Goal: Complete application form: Complete application form

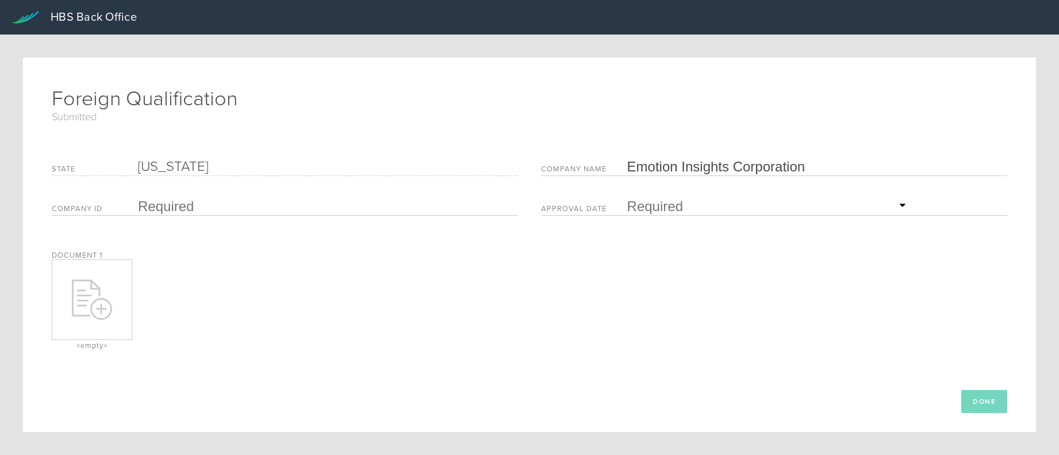
click at [79, 305] on icon at bounding box center [84, 297] width 13 height 15
type input "C:\fakepath\Approved WY FQ.pdf"
click at [167, 214] on input "text" at bounding box center [325, 206] width 374 height 17
paste input "2025-001781628"
type input "2025-001781628"
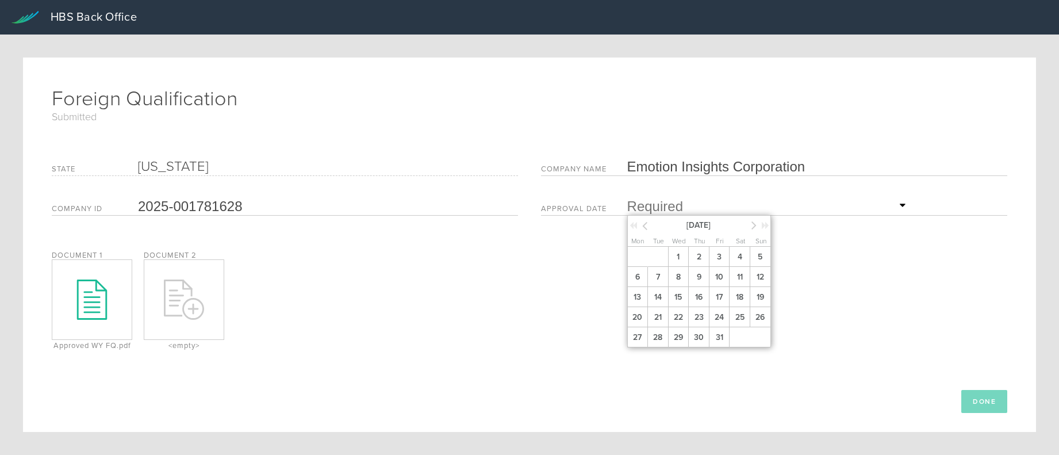
click at [629, 203] on input "text" at bounding box center [768, 206] width 282 height 17
click at [696, 258] on span "2" at bounding box center [698, 257] width 21 height 20
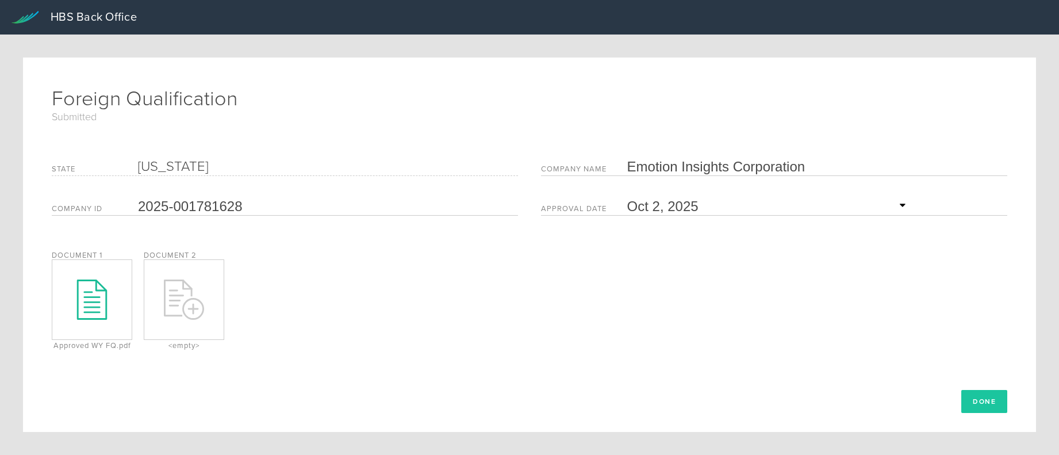
click at [967, 397] on button "Done" at bounding box center [985, 401] width 46 height 23
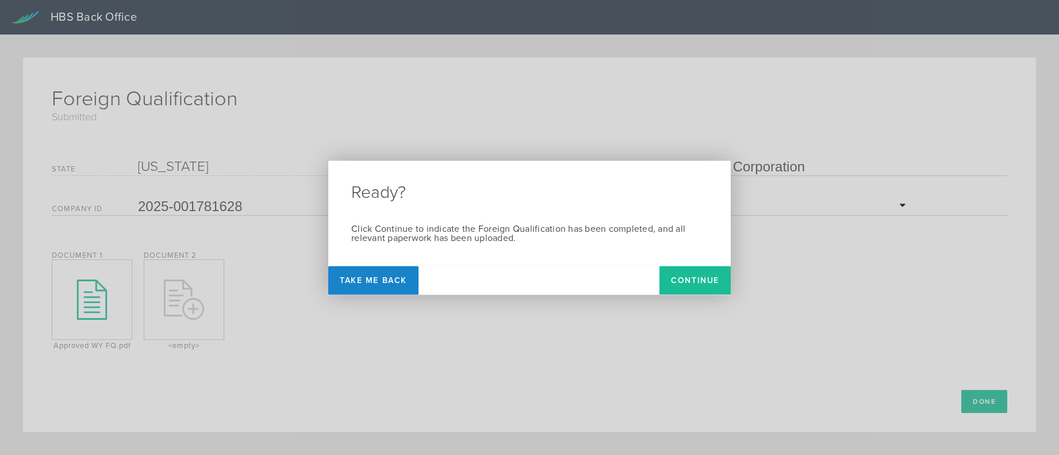
click at [668, 279] on button "Continue" at bounding box center [695, 280] width 71 height 29
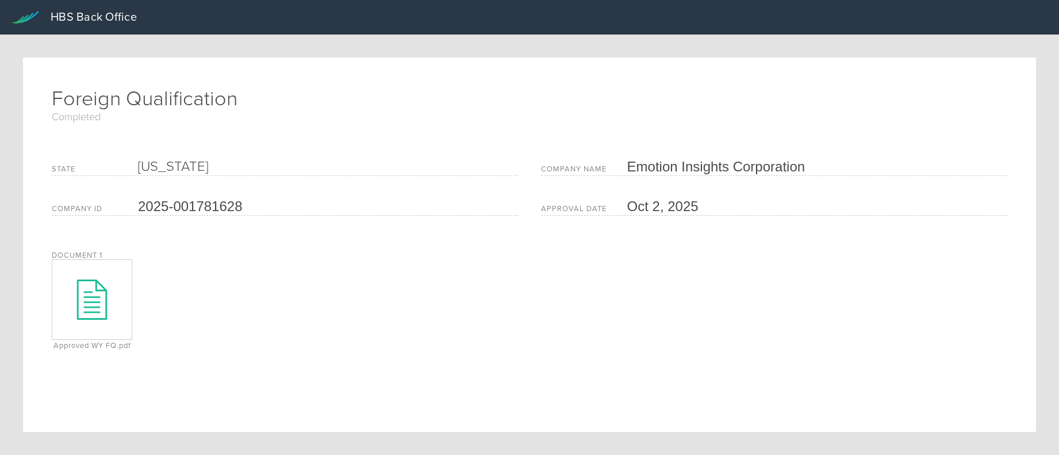
click at [499, 285] on fieldset "Document 1 remove Created with Sketch. Approved WY FQ.pdf Document 2 remove Cre…" at bounding box center [530, 311] width 956 height 158
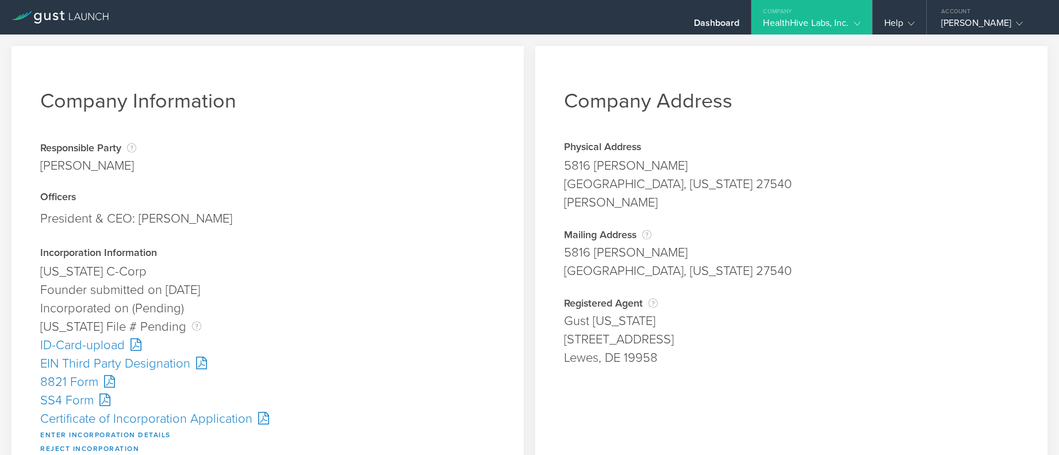
scroll to position [115, 0]
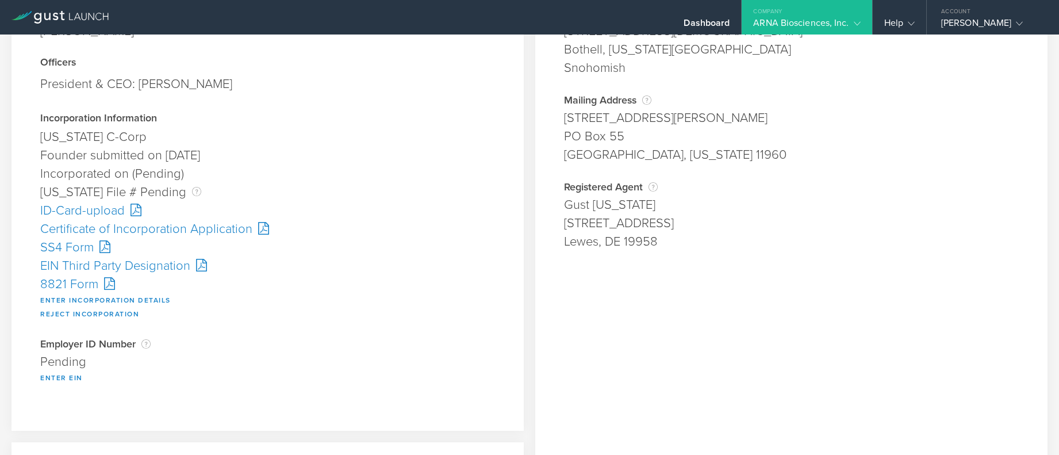
scroll to position [173, 0]
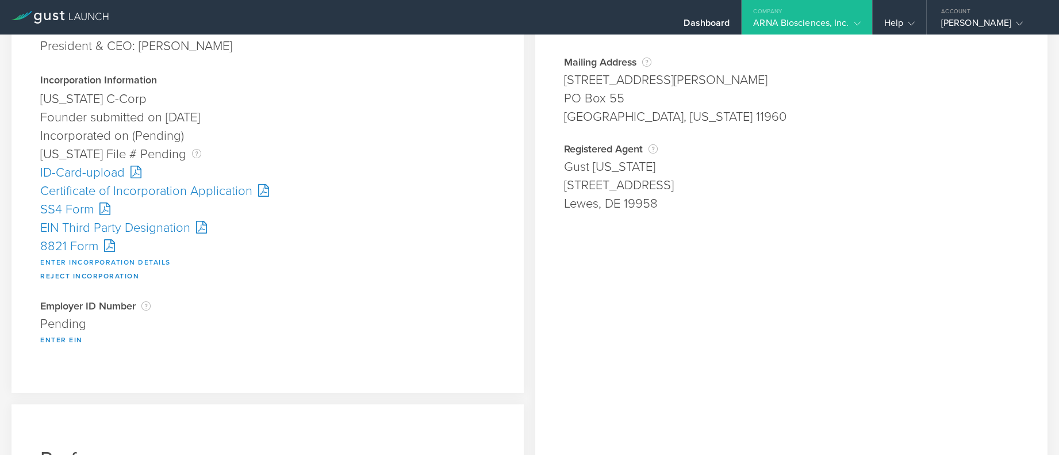
click at [94, 259] on button "Enter Incorporation Details" at bounding box center [105, 262] width 131 height 14
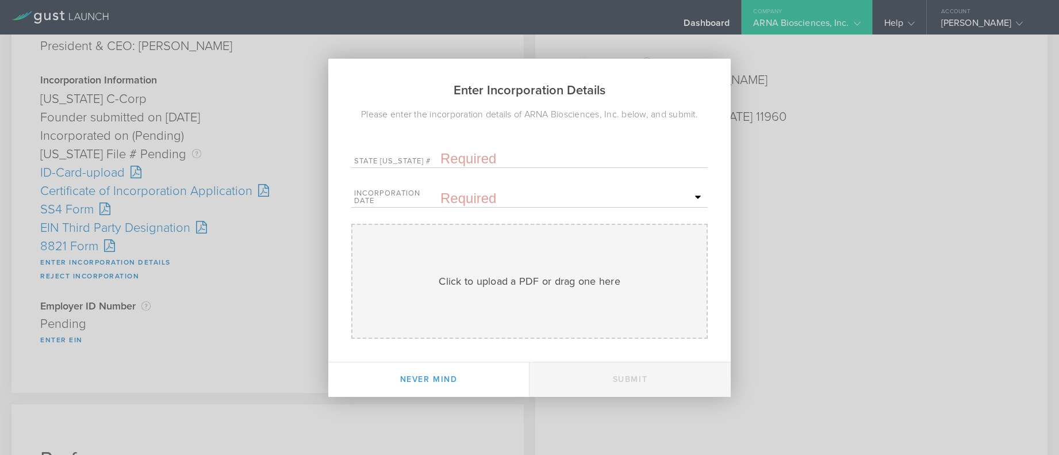
click at [477, 160] on input "text" at bounding box center [573, 158] width 265 height 17
paste input "10353675"
type input "10353675"
click at [475, 196] on input "text" at bounding box center [573, 198] width 265 height 17
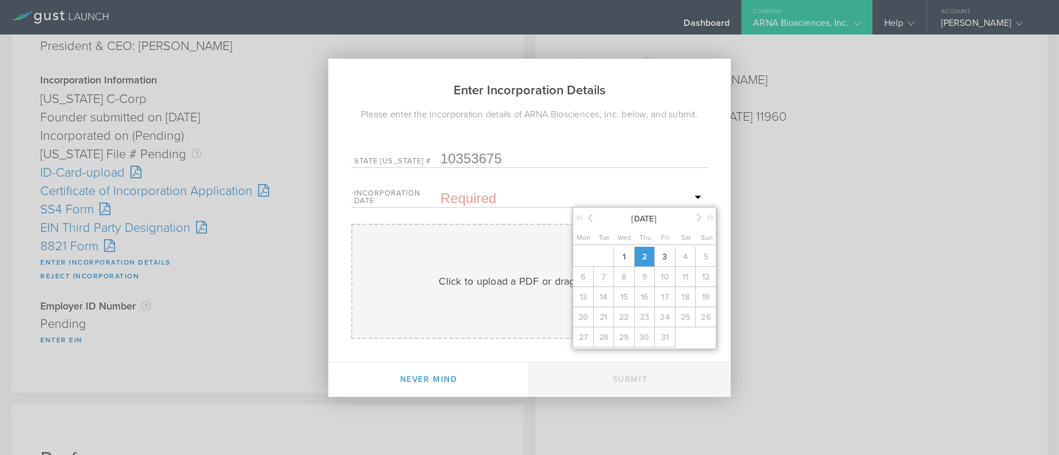
click at [646, 255] on span "2" at bounding box center [644, 257] width 21 height 20
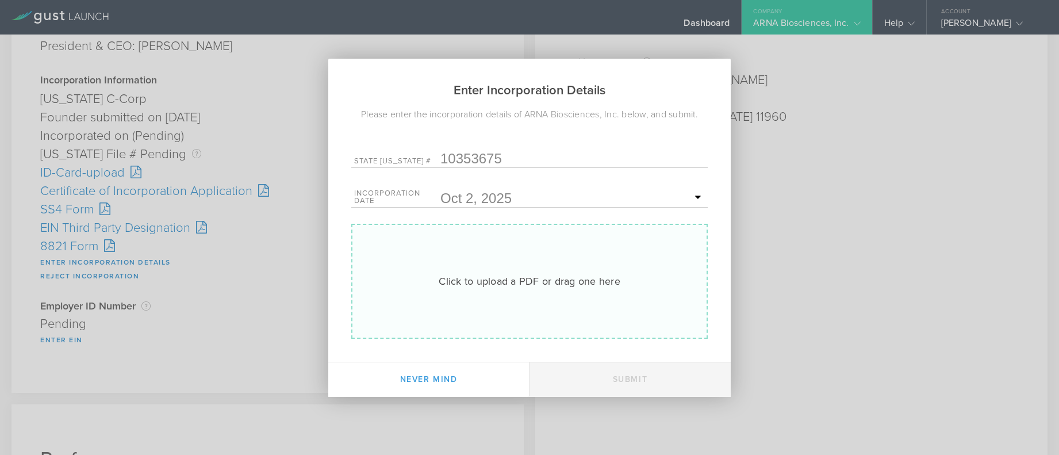
click at [510, 286] on div "Click to upload a PDF or drag one here" at bounding box center [530, 281] width 182 height 15
type input "C:\fakepath\COI.pdf"
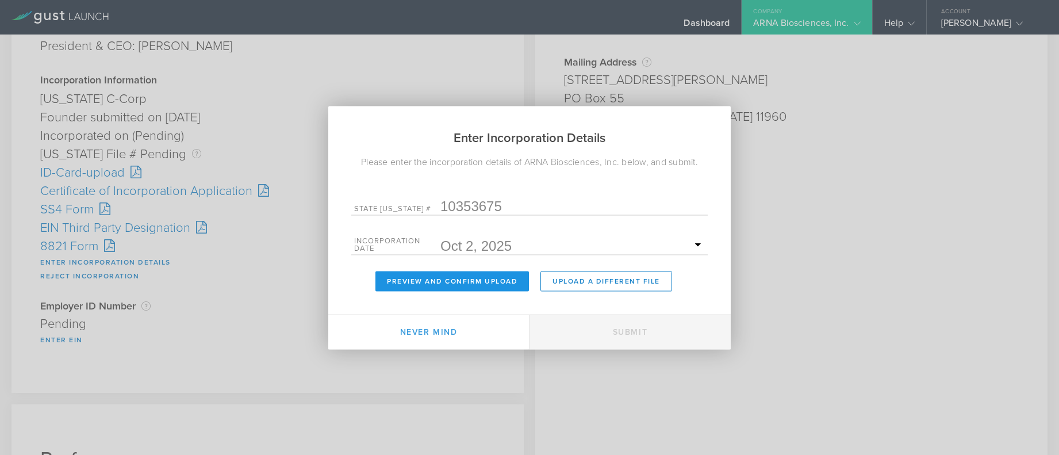
click at [457, 285] on button "Preview and Confirm Upload" at bounding box center [453, 281] width 154 height 20
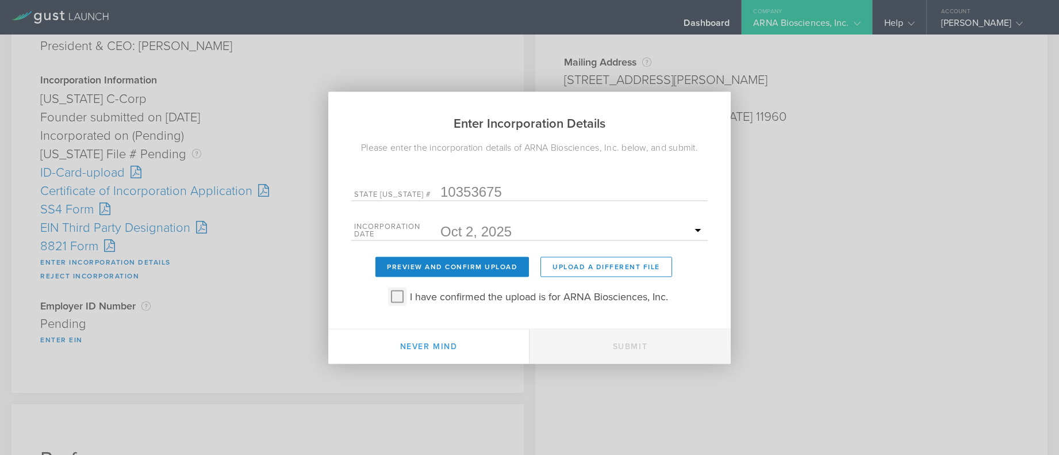
click at [400, 294] on input "I have confirmed the upload is for ARNA Biosciences, Inc." at bounding box center [397, 296] width 18 height 18
checkbox input "true"
click at [634, 350] on button "Submit" at bounding box center [630, 346] width 201 height 35
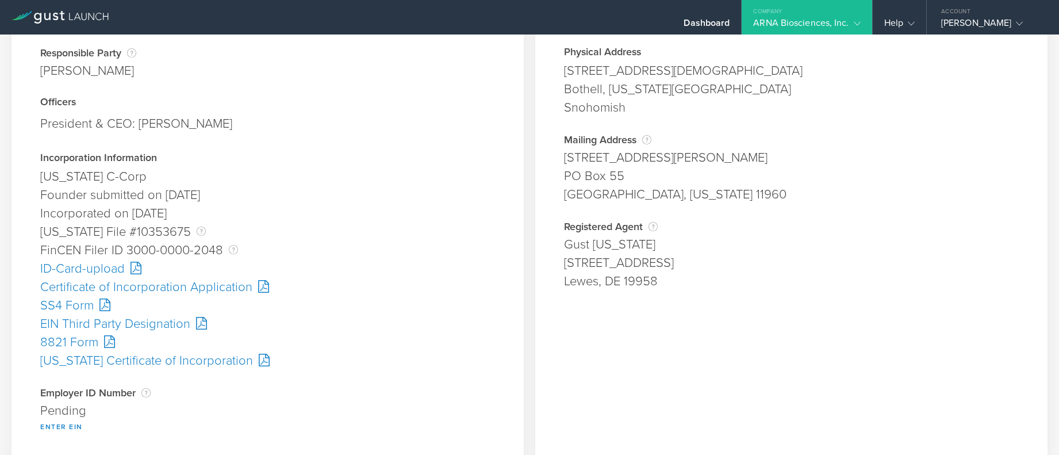
scroll to position [115, 0]
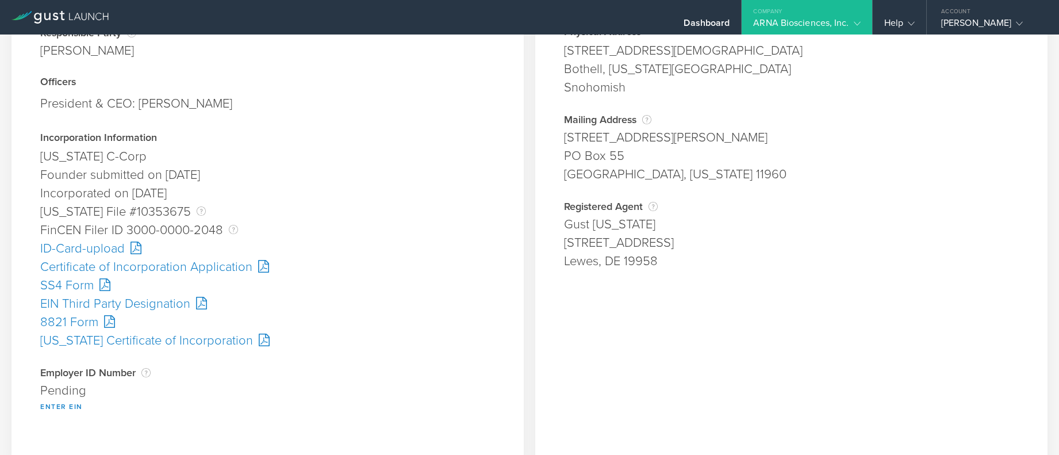
click at [72, 285] on div "SS4 Form" at bounding box center [267, 285] width 455 height 18
click at [65, 412] on button "Enter EIN" at bounding box center [61, 407] width 43 height 14
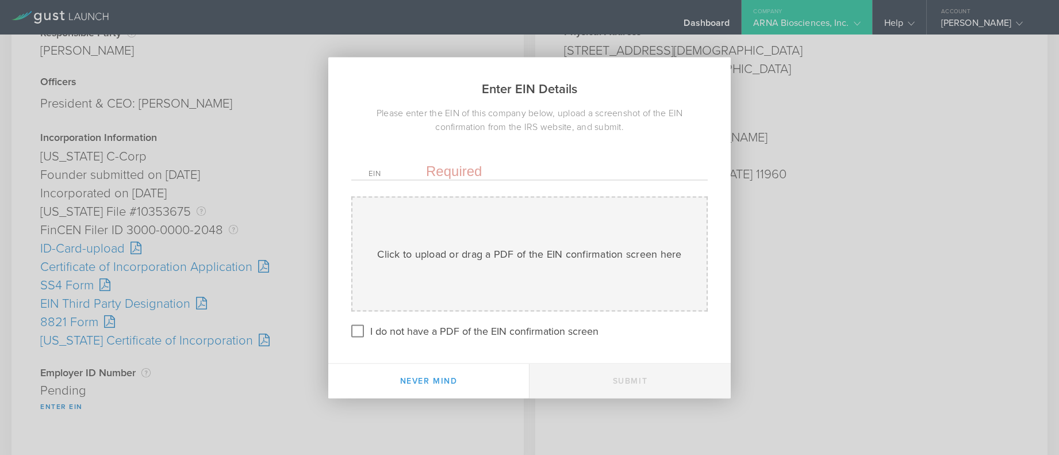
click at [476, 172] on input "text" at bounding box center [558, 170] width 265 height 17
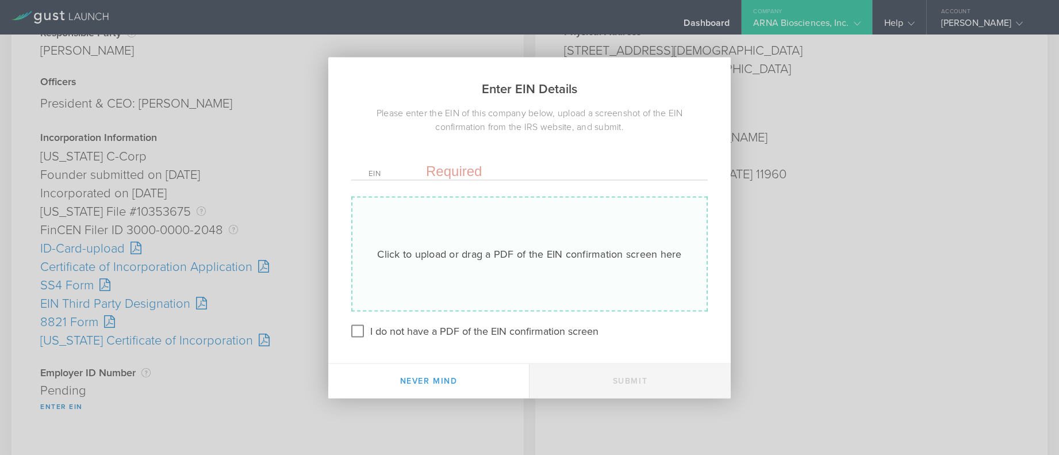
paste input "[US_EMPLOYER_IDENTIFICATION_NUMBER]"
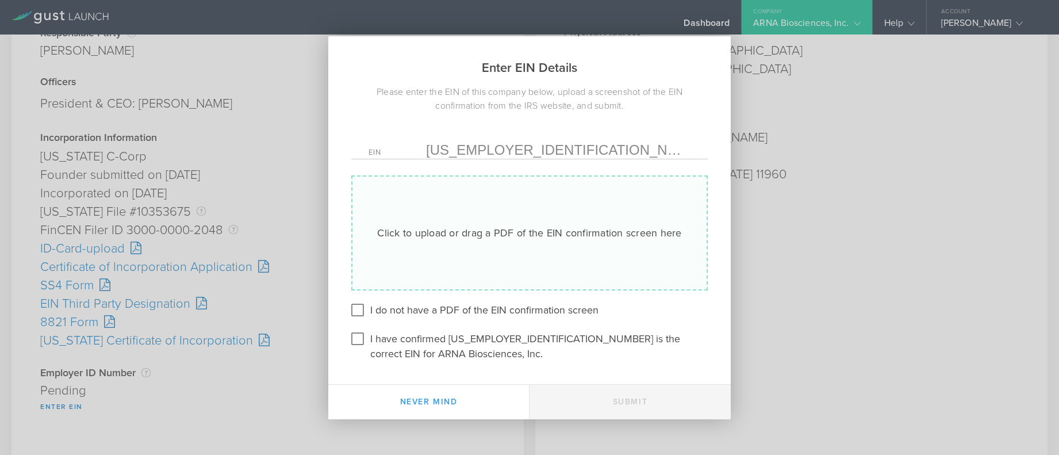
type input "[US_EMPLOYER_IDENTIFICATION_NUMBER]"
click at [449, 234] on div "Click to upload or drag a PDF of the EIN confirmation screen here" at bounding box center [529, 232] width 304 height 15
type input "C:\fakepath\EIN.pdf"
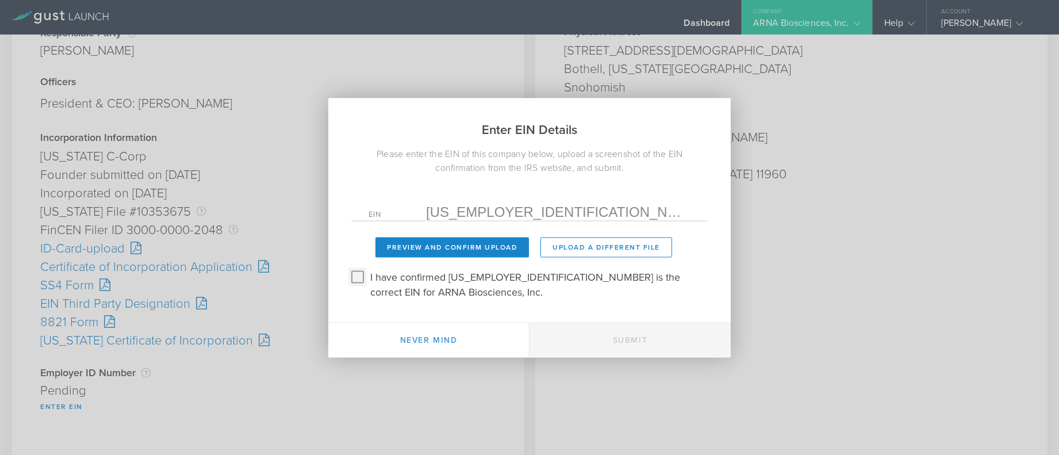
click at [353, 281] on input "I have confirmed 39-4695251 is the correct EIN for ARNA Biosciences, Inc." at bounding box center [358, 276] width 18 height 18
checkbox input "true"
click at [479, 246] on button "Preview and Confirm Upload" at bounding box center [453, 247] width 154 height 20
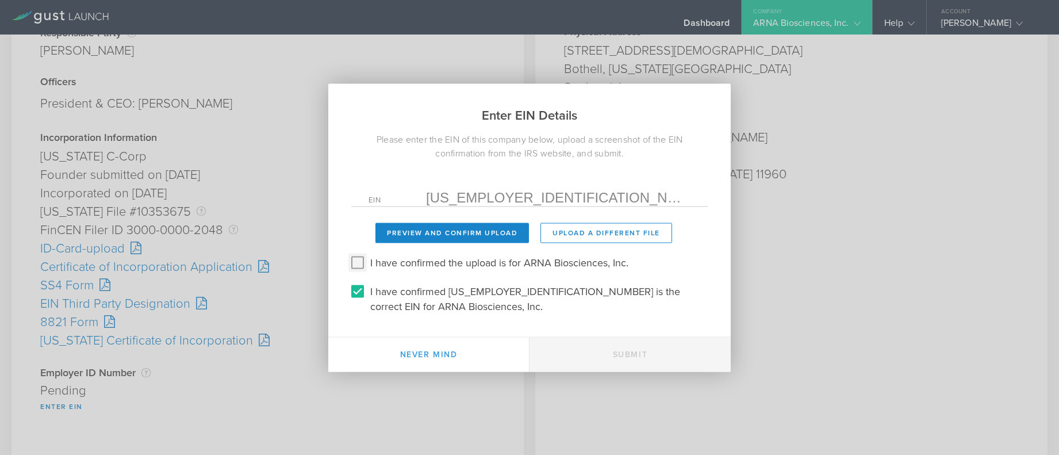
click at [354, 258] on input "I have confirmed the upload is for ARNA Biosciences, Inc." at bounding box center [358, 262] width 18 height 18
checkbox input "true"
click at [617, 350] on button "Submit" at bounding box center [630, 354] width 201 height 35
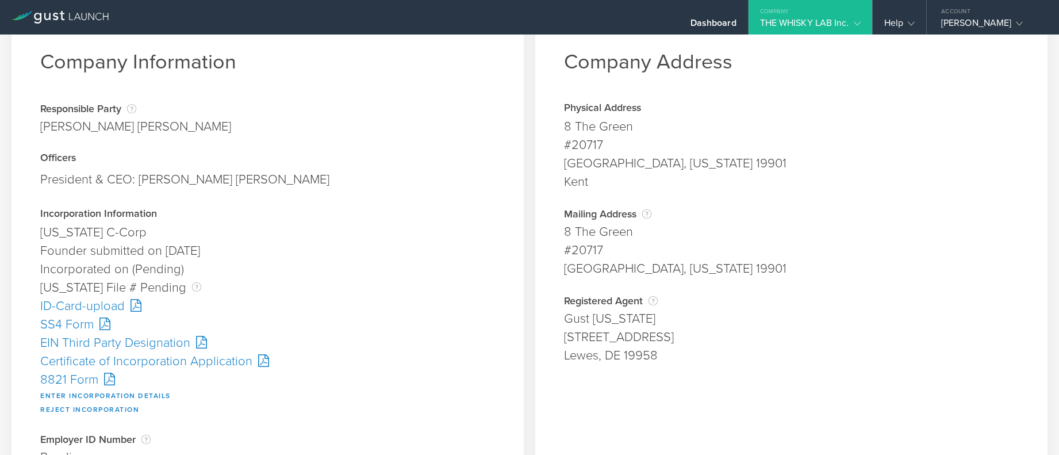
scroll to position [58, 0]
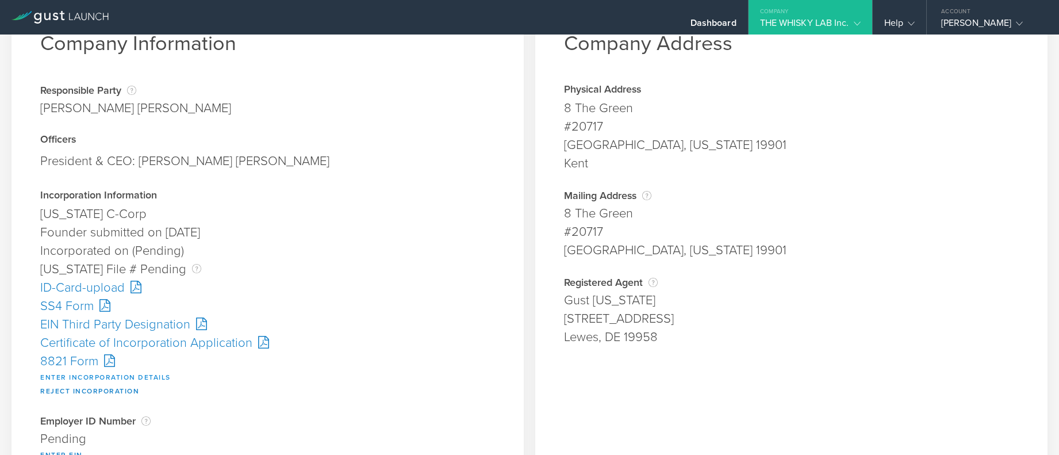
click at [114, 376] on button "Enter Incorporation Details" at bounding box center [105, 377] width 131 height 14
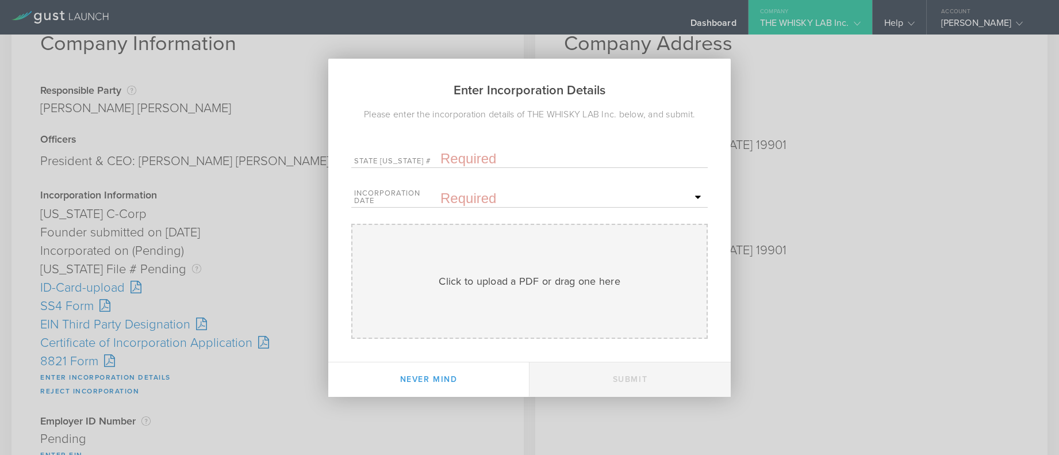
click at [473, 160] on input "text" at bounding box center [573, 158] width 265 height 17
paste input "10351762"
type input "10351762"
click at [459, 201] on input "text" at bounding box center [573, 198] width 265 height 17
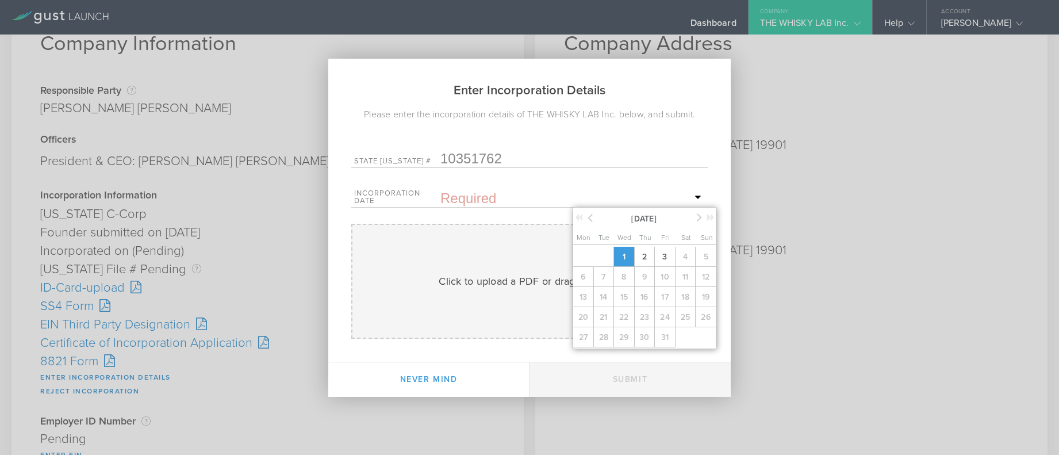
click at [629, 255] on span "1" at bounding box center [624, 257] width 21 height 20
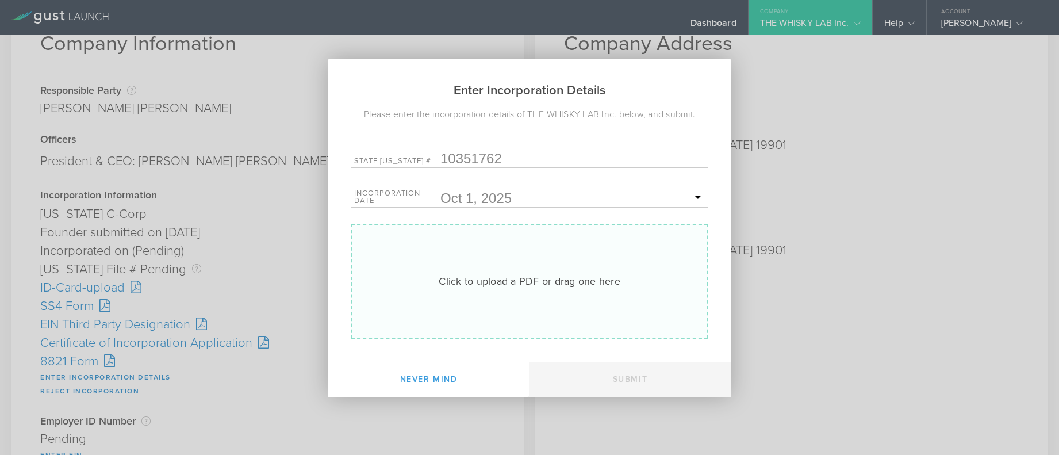
click at [567, 275] on div "Click to upload a PDF or drag one here" at bounding box center [530, 281] width 182 height 15
type input "C:\fakepath\coi.pdf"
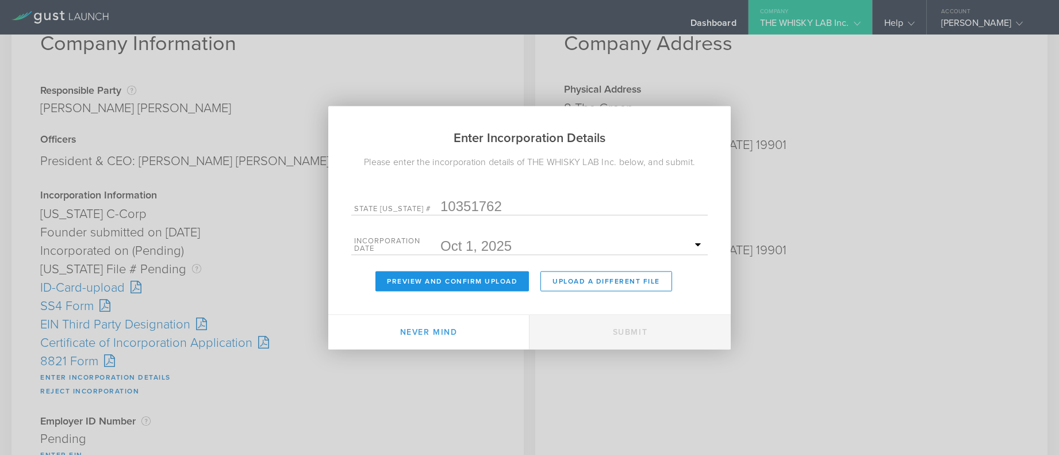
click at [458, 278] on button "Preview and Confirm Upload" at bounding box center [453, 281] width 154 height 20
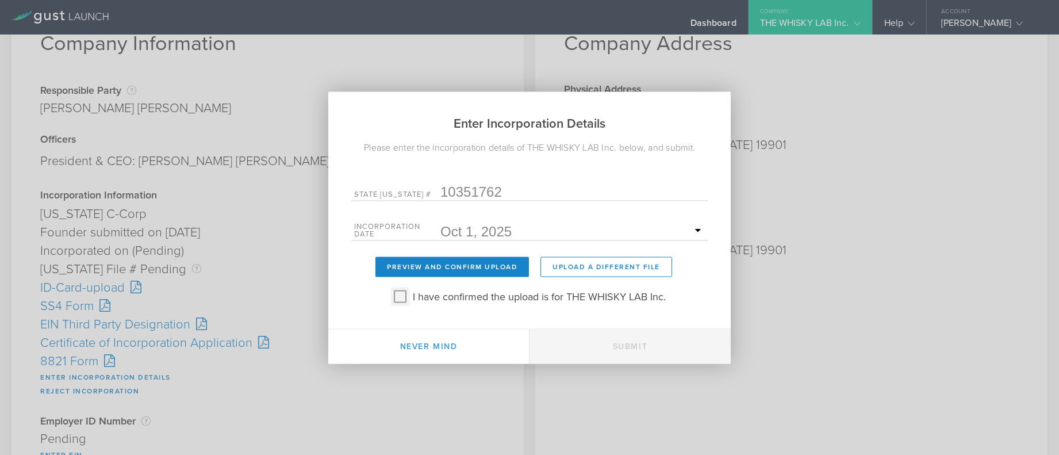
click at [403, 296] on input "I have confirmed the upload is for THE WHISKY LAB Inc." at bounding box center [400, 296] width 18 height 18
checkbox input "true"
click at [639, 351] on button "Submit" at bounding box center [630, 346] width 201 height 35
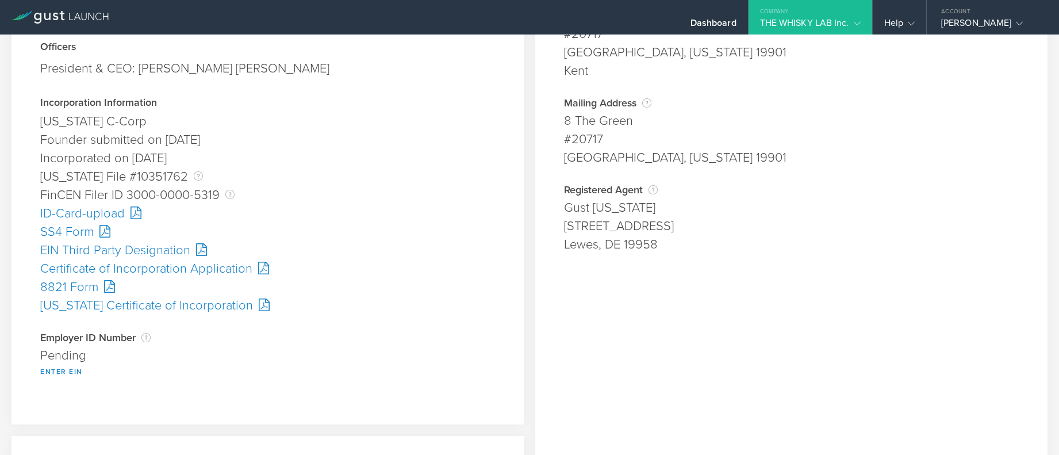
scroll to position [173, 0]
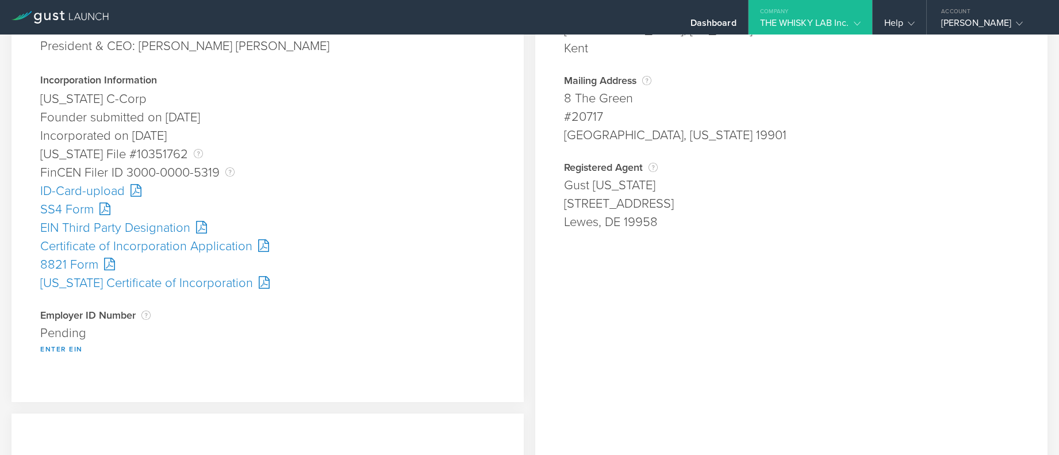
click at [175, 247] on div "Certificate of Incorporation Application" at bounding box center [267, 246] width 455 height 18
click at [143, 284] on div "[US_STATE] Certificate of Incorporation" at bounding box center [267, 283] width 455 height 18
click at [77, 203] on div "SS4 Form" at bounding box center [267, 209] width 455 height 18
click at [70, 351] on button "Enter EIN" at bounding box center [61, 349] width 43 height 14
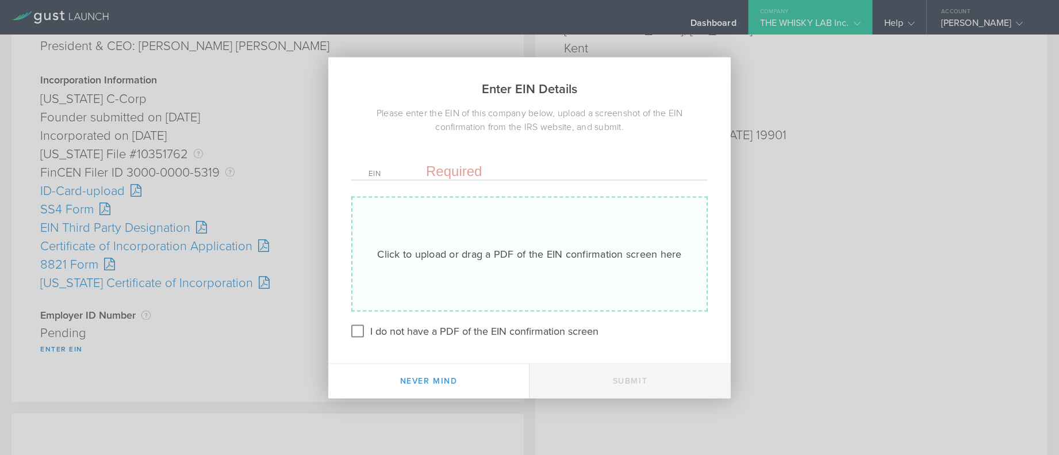
drag, startPoint x: 465, startPoint y: 175, endPoint x: 468, endPoint y: 200, distance: 24.3
click at [465, 175] on input "text" at bounding box center [558, 170] width 265 height 17
paste input "39-4695606"
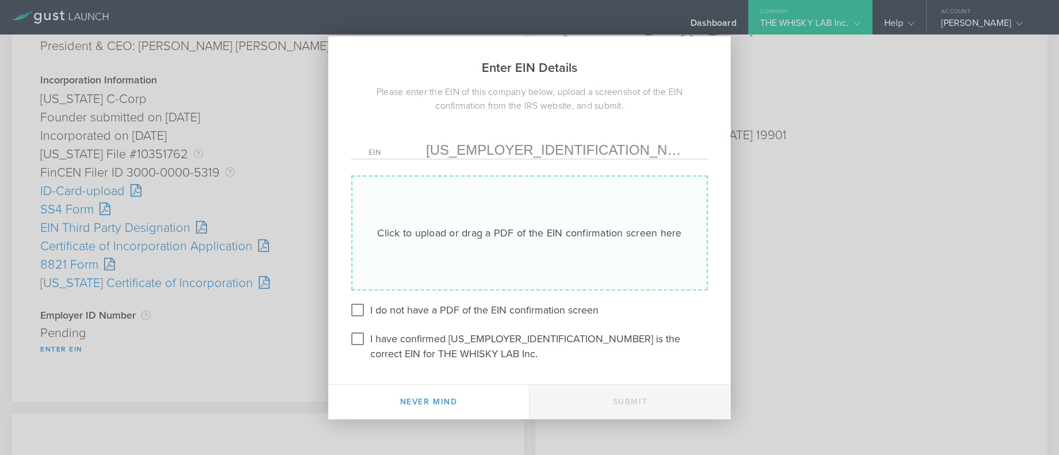
type input "39-4695606"
click at [460, 257] on div "Click to upload or drag a PDF of the EIN confirmation screen here Uploading" at bounding box center [529, 232] width 357 height 115
type input "C:\fakepath\EIN.pdf"
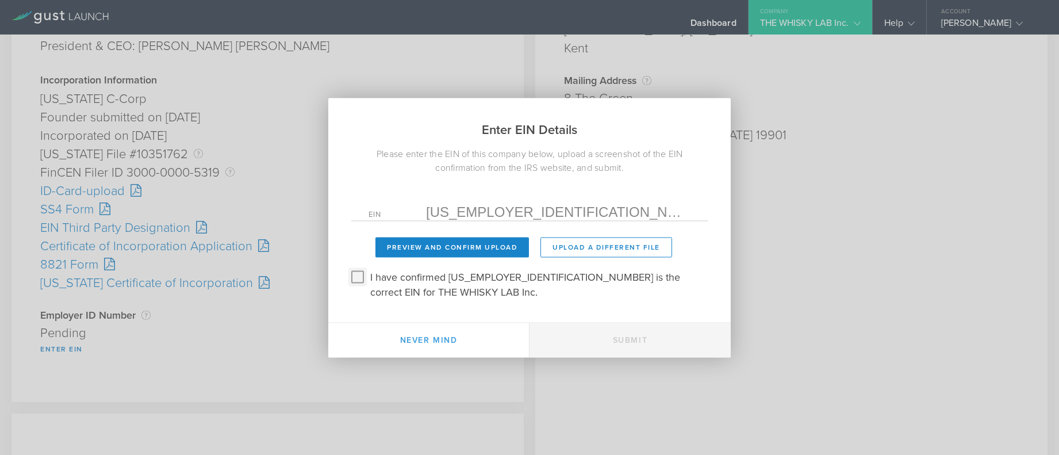
click at [360, 282] on input "I have confirmed 39-4695606 is the correct EIN for THE WHISKY LAB Inc." at bounding box center [358, 276] width 18 height 18
checkbox input "true"
click at [405, 255] on button "Preview and Confirm Upload" at bounding box center [453, 247] width 154 height 20
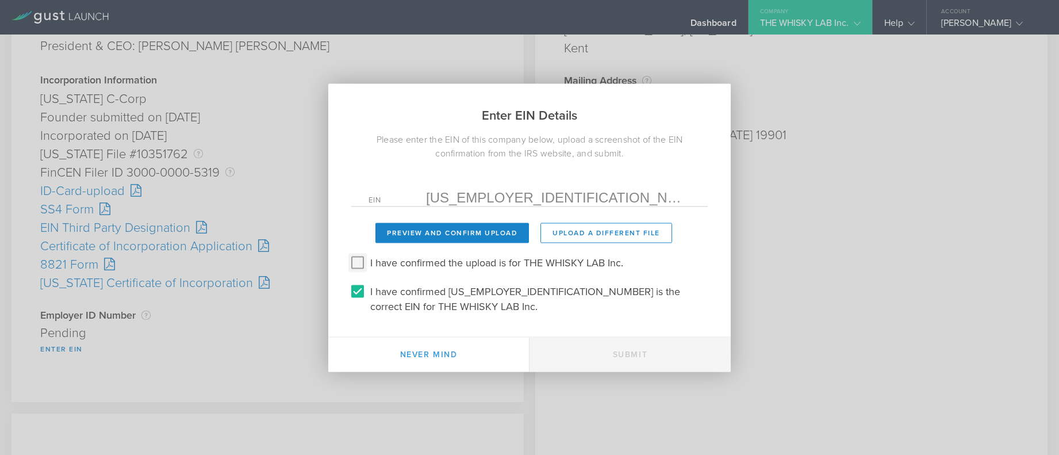
click at [354, 269] on input "I have confirmed the upload is for THE WHISKY LAB Inc." at bounding box center [358, 262] width 18 height 18
checkbox input "true"
click at [611, 349] on button "Submit" at bounding box center [630, 354] width 201 height 35
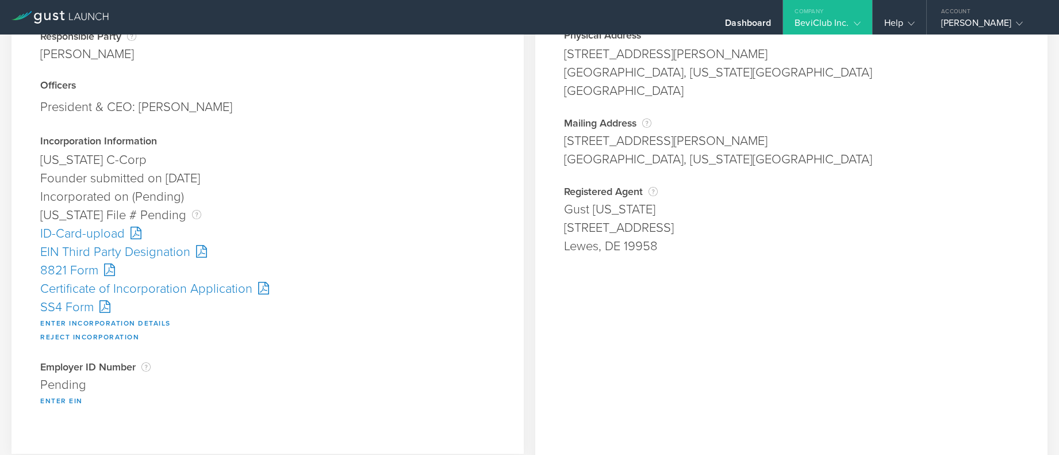
scroll to position [115, 0]
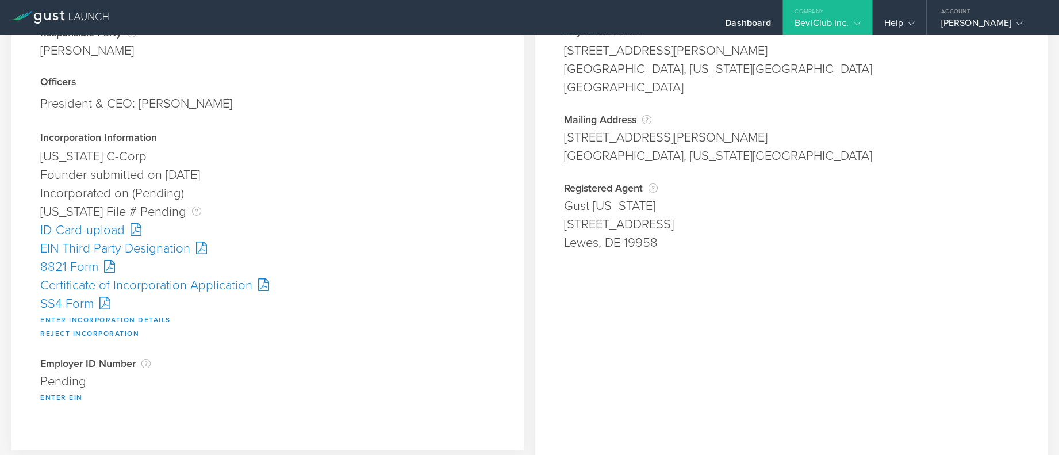
click at [158, 318] on button "Enter Incorporation Details" at bounding box center [105, 320] width 131 height 14
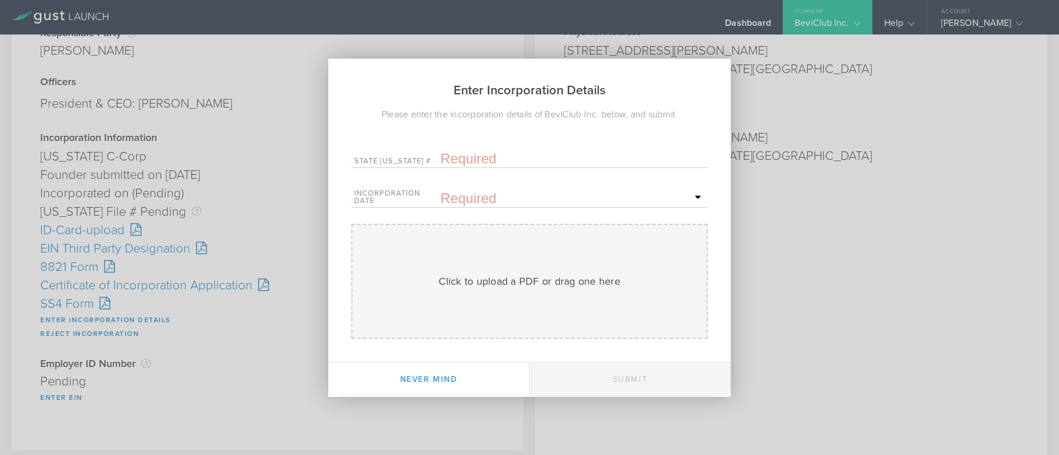
click at [485, 164] on input "text" at bounding box center [573, 158] width 265 height 17
paste input "10351770"
type input "10351770"
click at [462, 190] on input "text" at bounding box center [573, 198] width 265 height 17
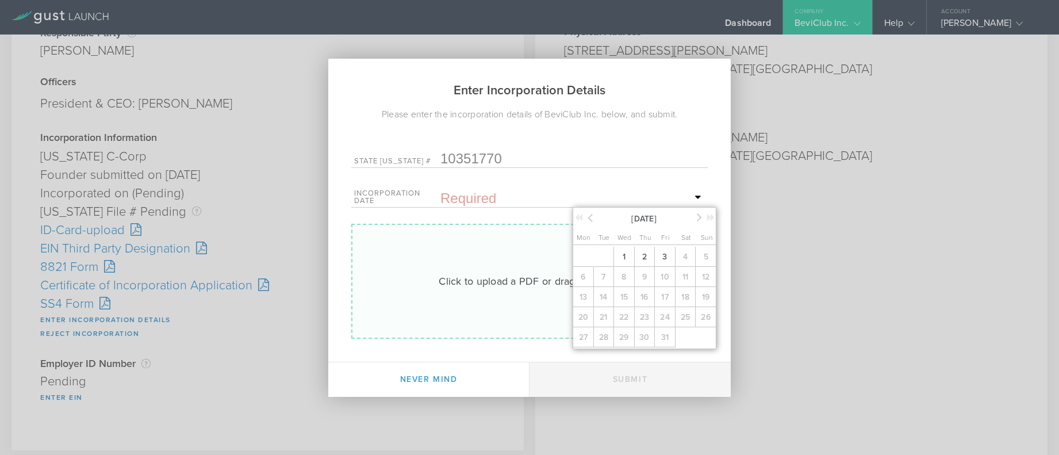
drag, startPoint x: 624, startPoint y: 257, endPoint x: 469, endPoint y: 280, distance: 156.4
click at [625, 258] on span "1" at bounding box center [624, 257] width 21 height 20
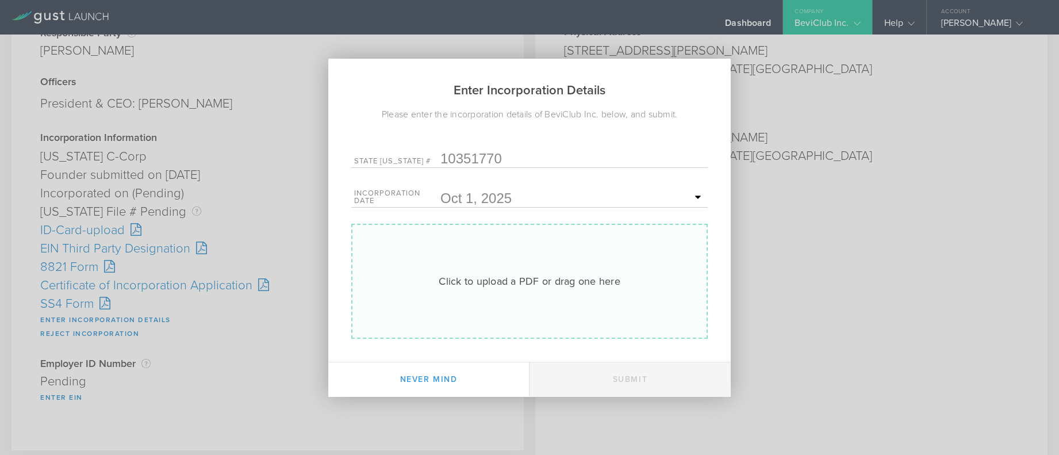
click at [431, 298] on div "Click to upload a PDF or drag one here Uploading" at bounding box center [529, 281] width 357 height 115
type input "C:\fakepath\COI.pdf"
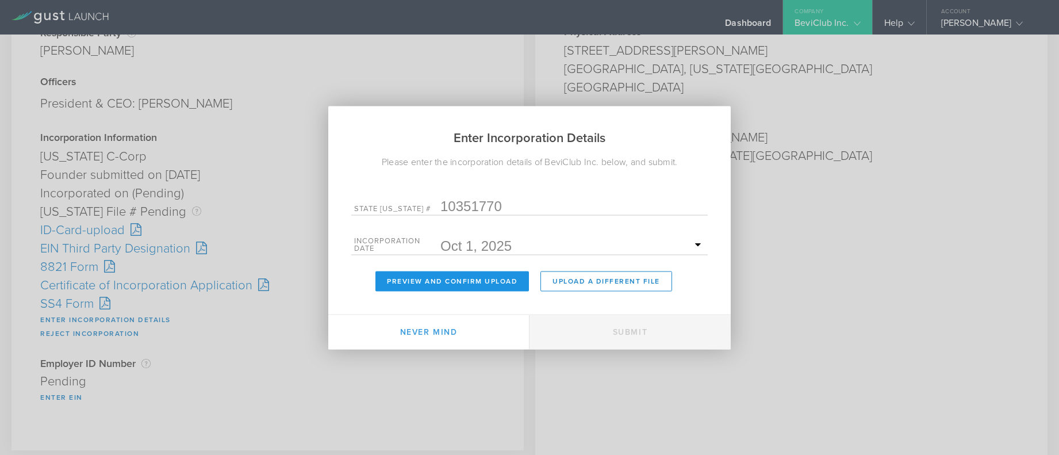
click at [449, 284] on button "Preview and Confirm Upload" at bounding box center [453, 281] width 154 height 20
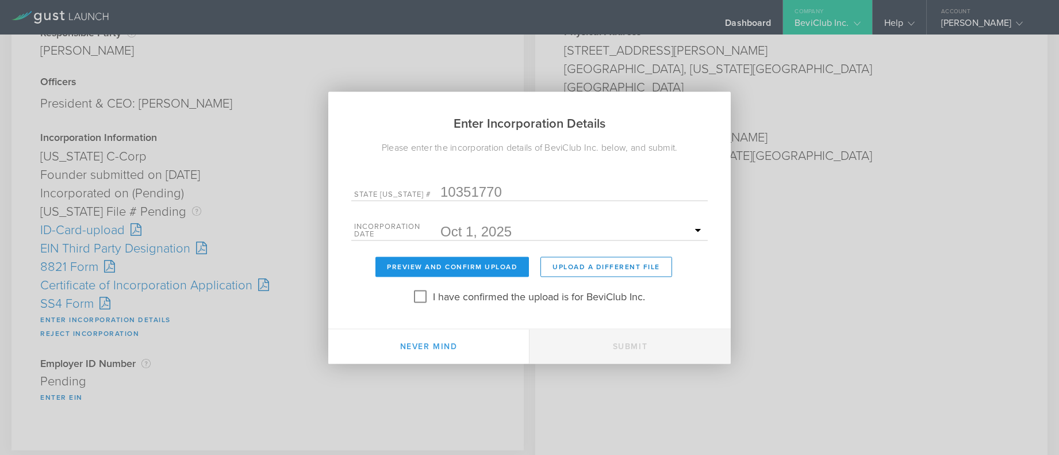
click at [420, 269] on button "Preview and Confirm Upload" at bounding box center [453, 267] width 154 height 20
click at [429, 339] on button "Never mind" at bounding box center [428, 346] width 201 height 35
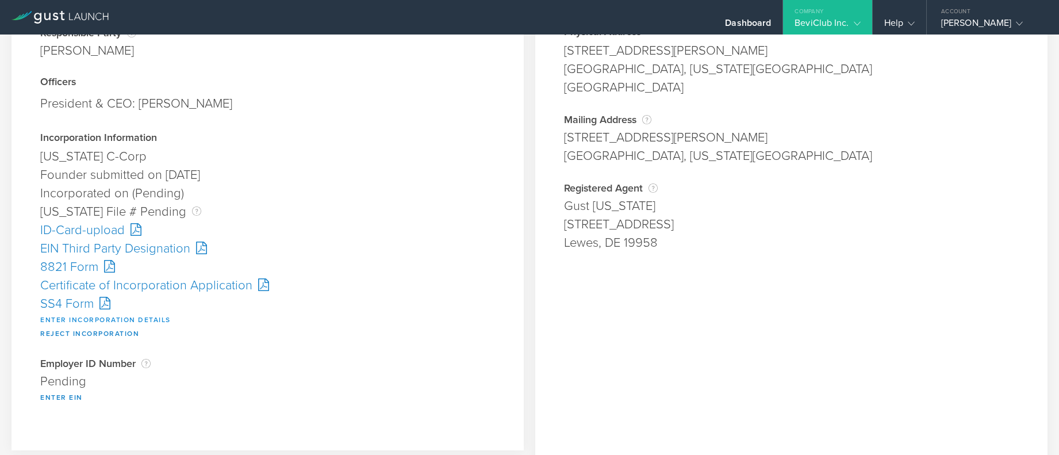
click at [114, 319] on button "Enter Incorporation Details" at bounding box center [105, 320] width 131 height 14
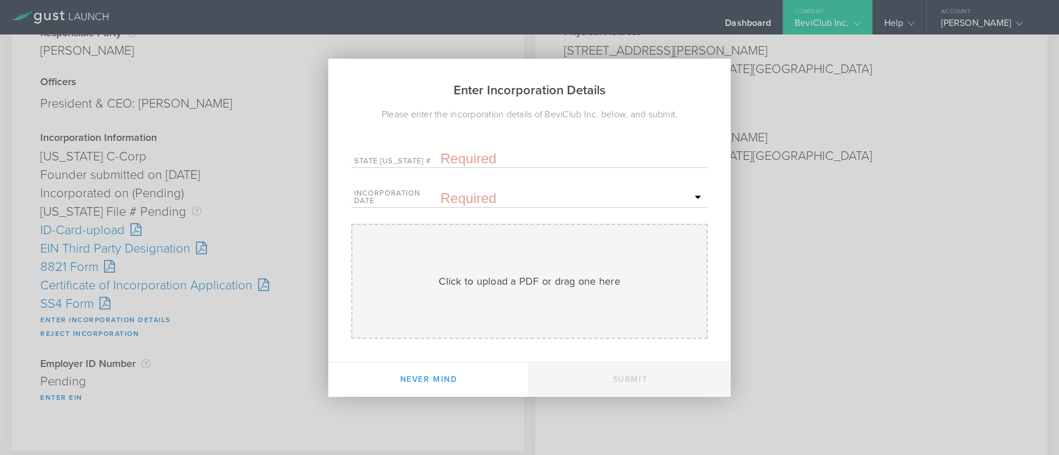
click at [472, 155] on input "text" at bounding box center [573, 158] width 265 height 17
paste input "10351770"
type input "10351770"
click at [476, 200] on input "text" at bounding box center [573, 198] width 265 height 17
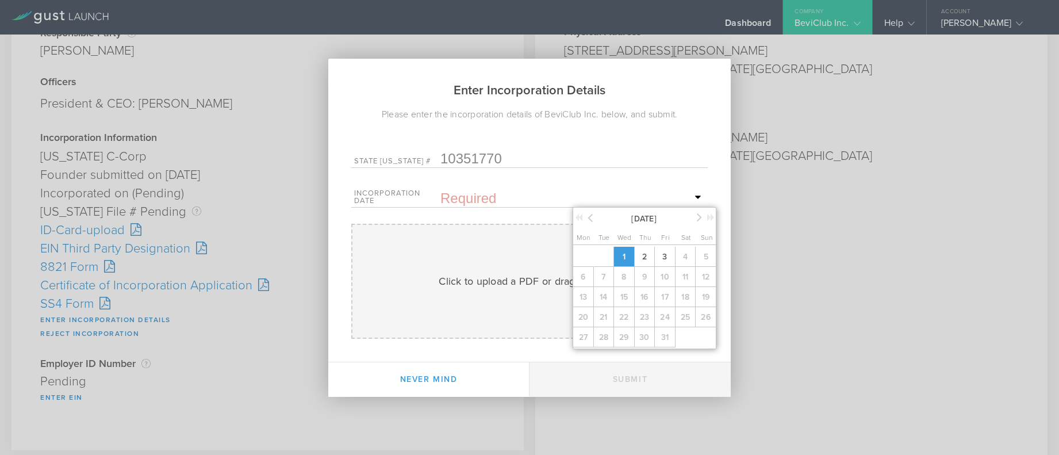
click at [627, 259] on span "1" at bounding box center [624, 257] width 21 height 20
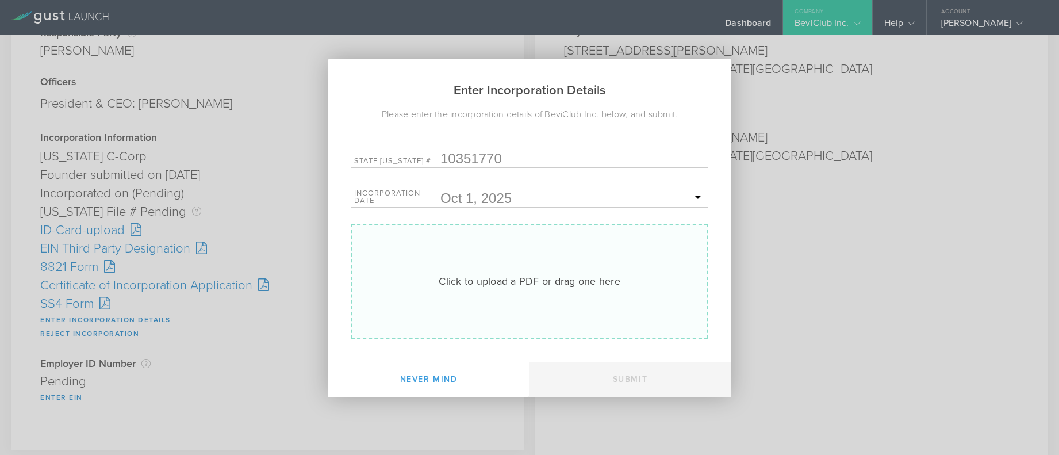
click at [520, 280] on div "Click to upload a PDF or drag one here" at bounding box center [530, 281] width 182 height 15
type input "C:\fakepath\COI.pdf"
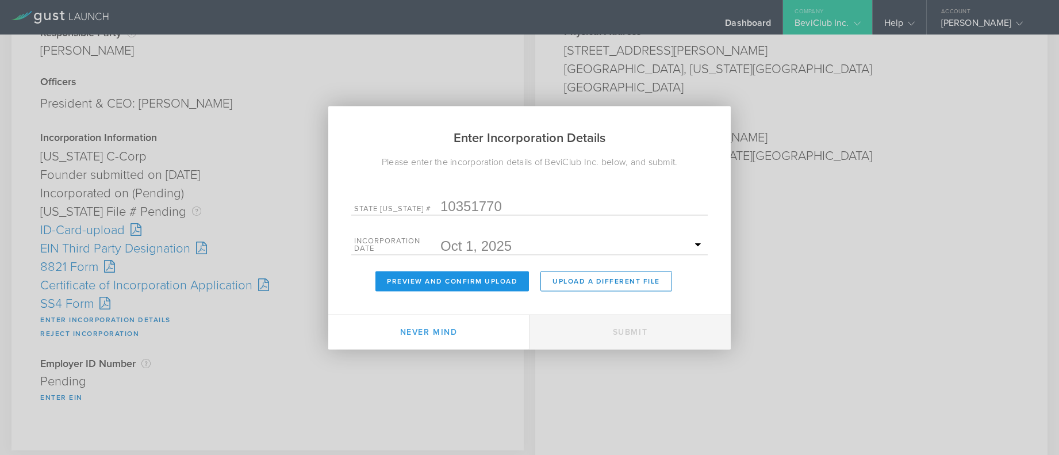
click at [491, 273] on button "Preview and Confirm Upload" at bounding box center [453, 281] width 154 height 20
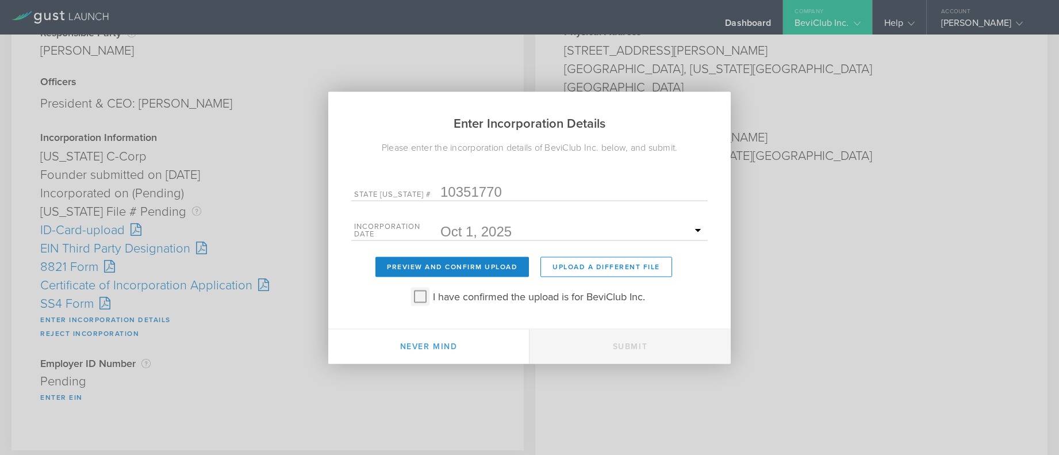
drag, startPoint x: 425, startPoint y: 296, endPoint x: 457, endPoint y: 303, distance: 33.1
click at [426, 296] on input "I have confirmed the upload is for BeviClub Inc." at bounding box center [420, 296] width 18 height 18
checkbox input "true"
click at [636, 345] on button "Submit" at bounding box center [630, 346] width 201 height 35
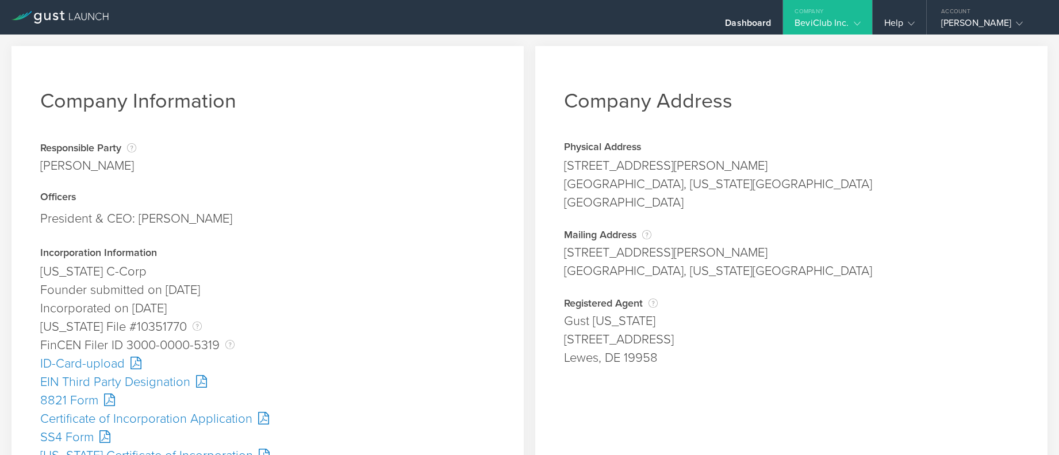
scroll to position [58, 0]
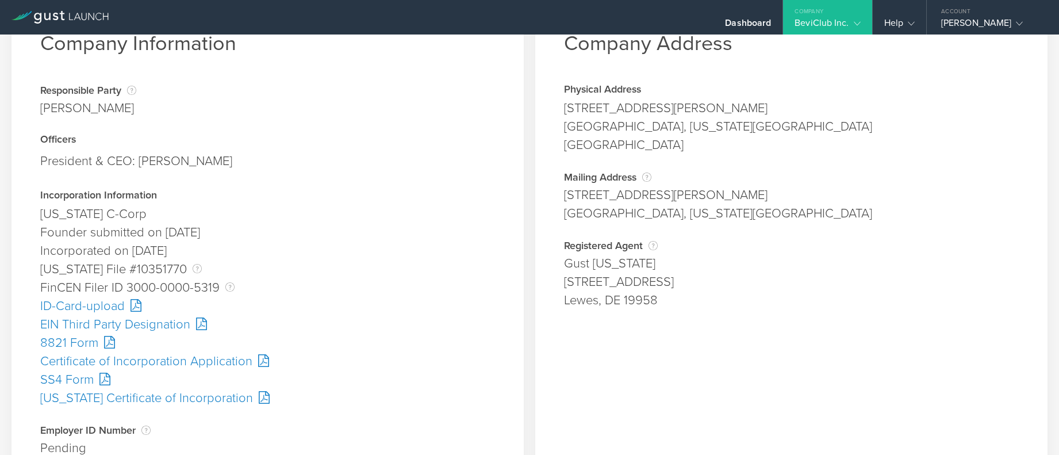
click at [78, 378] on div "SS4 Form" at bounding box center [267, 379] width 455 height 18
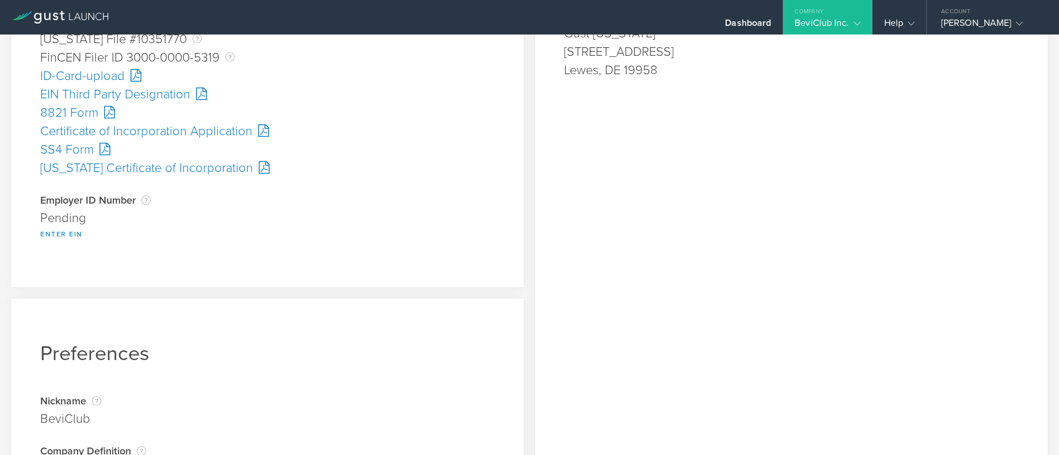
click at [64, 240] on button "Enter EIN" at bounding box center [61, 234] width 43 height 14
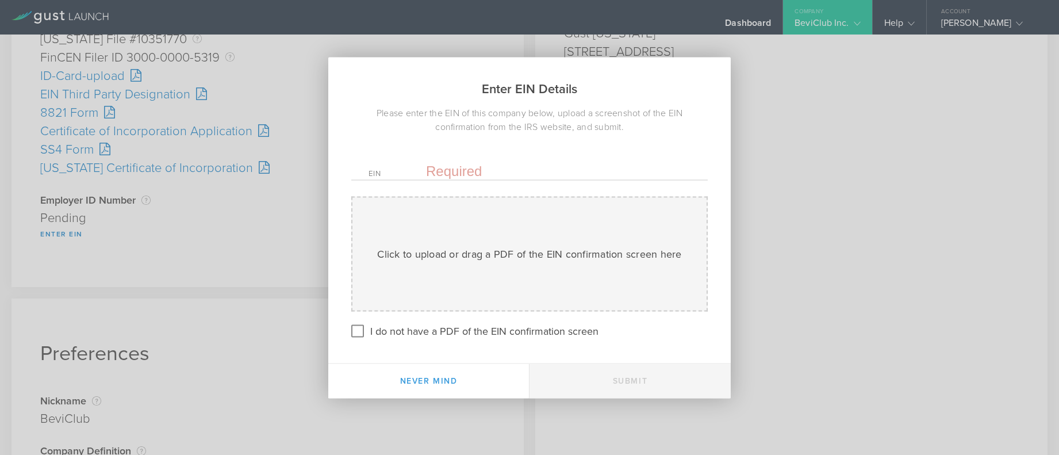
click at [478, 170] on input "text" at bounding box center [558, 170] width 265 height 17
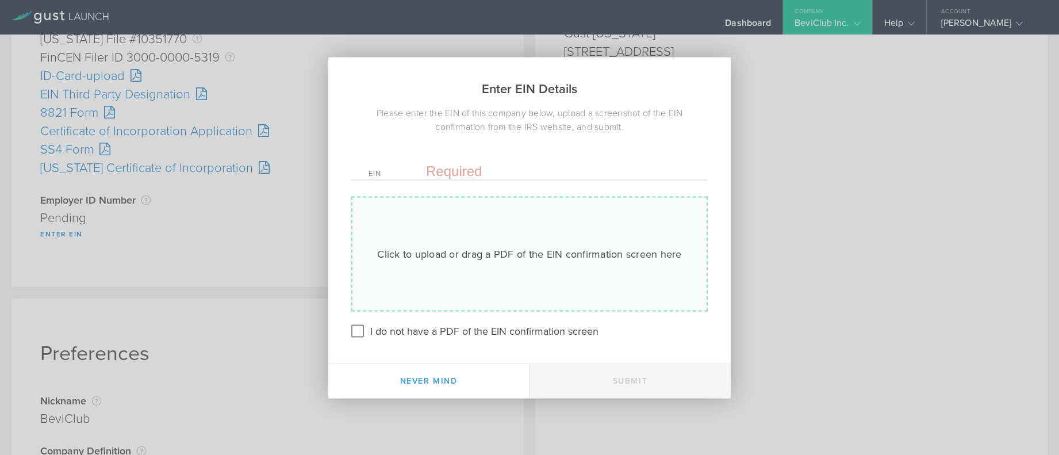
paste input "[US_EMPLOYER_IDENTIFICATION_NUMBER]"
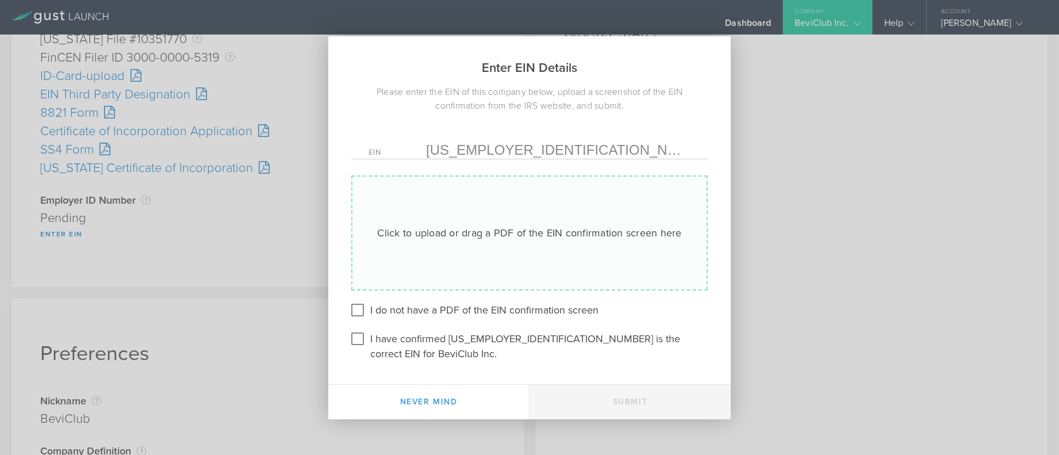
type input "[US_EMPLOYER_IDENTIFICATION_NUMBER]"
click at [472, 240] on div "Click to upload or drag a PDF of the EIN confirmation screen here" at bounding box center [529, 232] width 304 height 15
type input "C:\fakepath\ein.pdf"
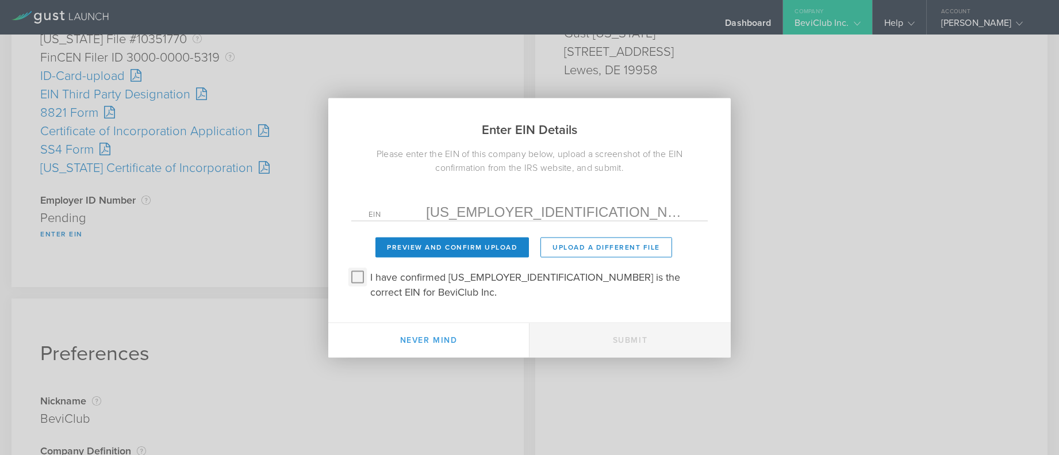
click at [359, 286] on input "I have confirmed 39-4696092 is the correct EIN for BeviClub Inc." at bounding box center [358, 276] width 18 height 18
checkbox input "true"
click at [406, 257] on button "Preview and Confirm Upload" at bounding box center [453, 247] width 154 height 20
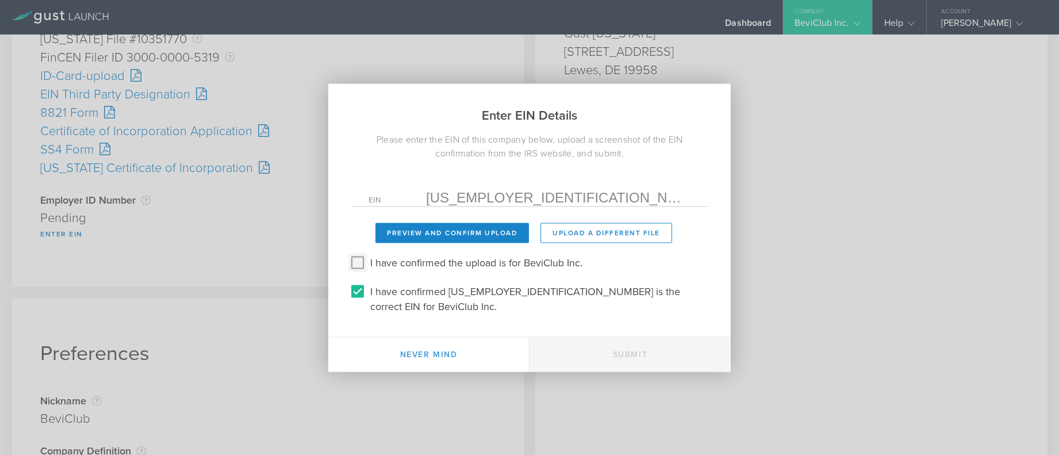
click at [363, 267] on input "I have confirmed the upload is for BeviClub Inc." at bounding box center [358, 262] width 18 height 18
checkbox input "true"
click at [628, 346] on button "Submit" at bounding box center [630, 354] width 201 height 35
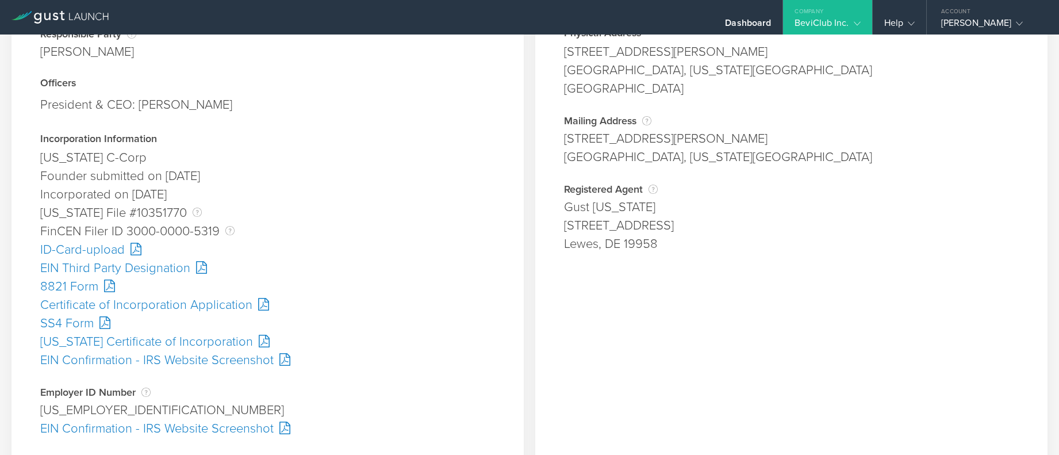
scroll to position [115, 0]
